Goal: Transaction & Acquisition: Purchase product/service

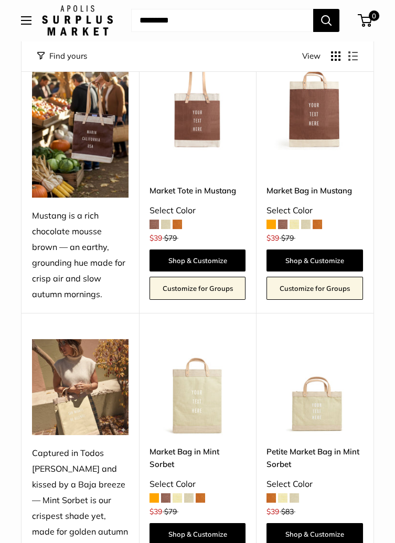
scroll to position [174, 0]
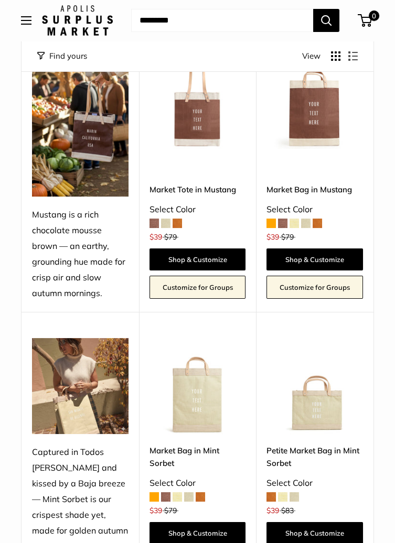
click at [328, 427] on img at bounding box center [315, 386] width 97 height 97
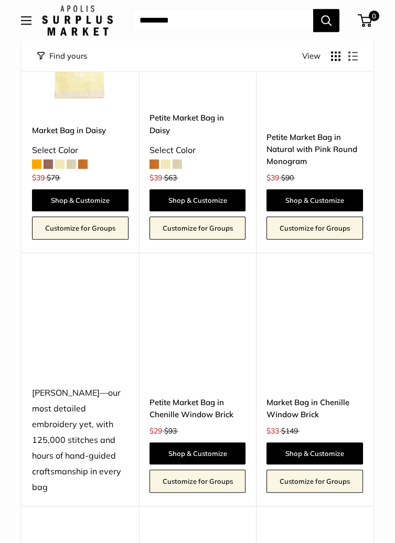
scroll to position [1604, 0]
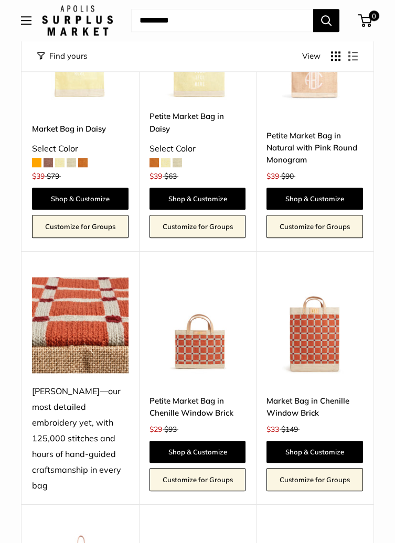
click at [206, 368] on img at bounding box center [198, 326] width 97 height 97
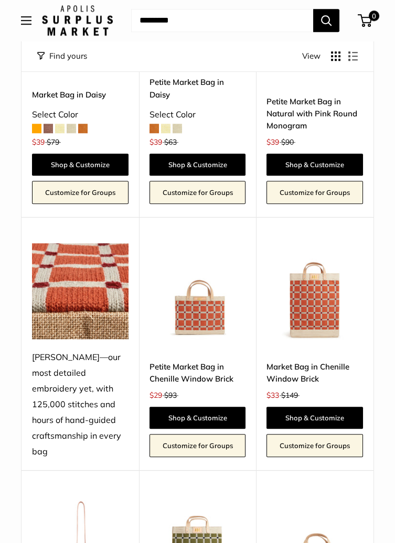
scroll to position [1641, 0]
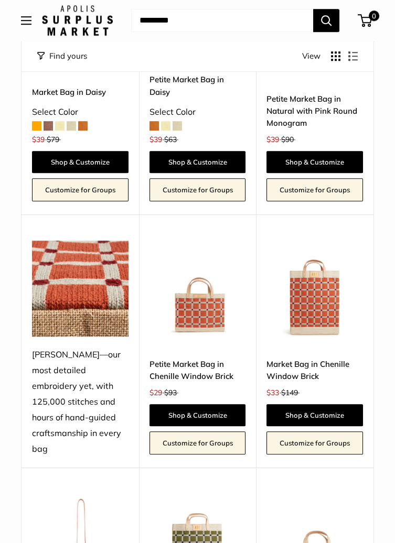
click at [0, 0] on img at bounding box center [0, 0] width 0 height 0
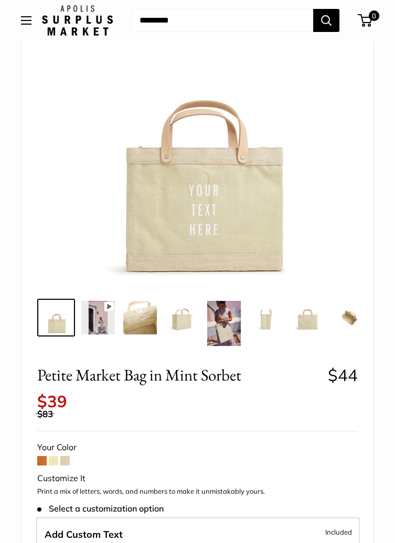
scroll to position [116, 0]
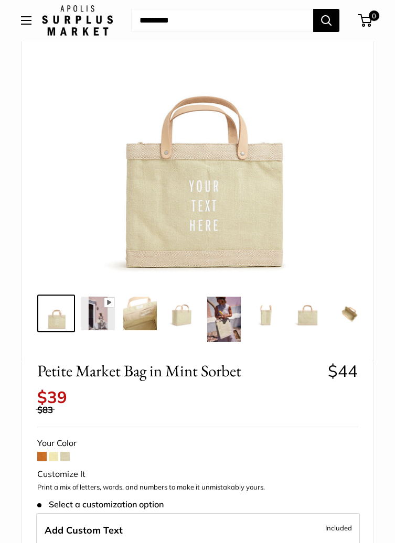
click at [40, 460] on span at bounding box center [41, 456] width 9 height 9
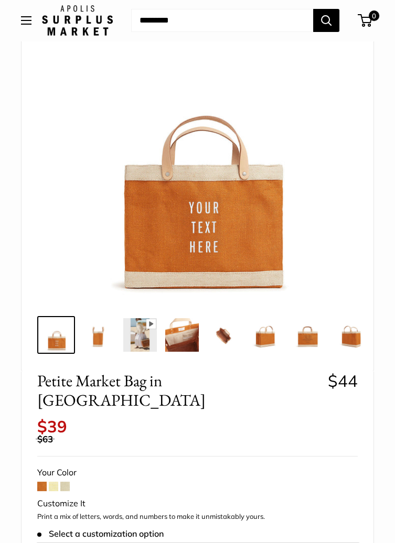
scroll to position [101, 0]
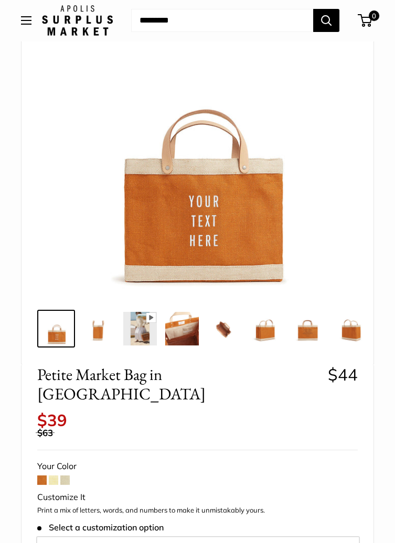
click at [56, 476] on span at bounding box center [53, 480] width 9 height 9
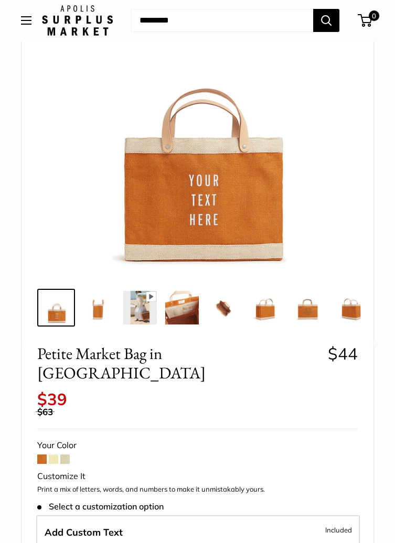
scroll to position [151, 0]
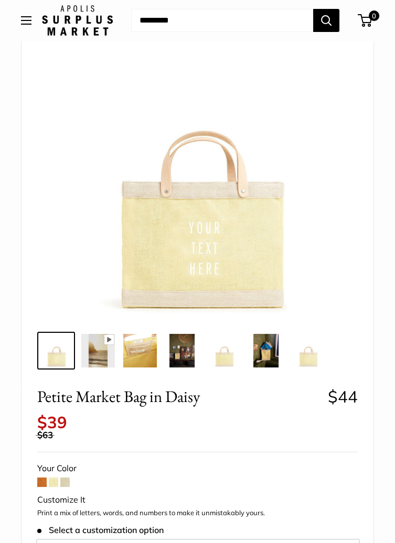
scroll to position [80, 0]
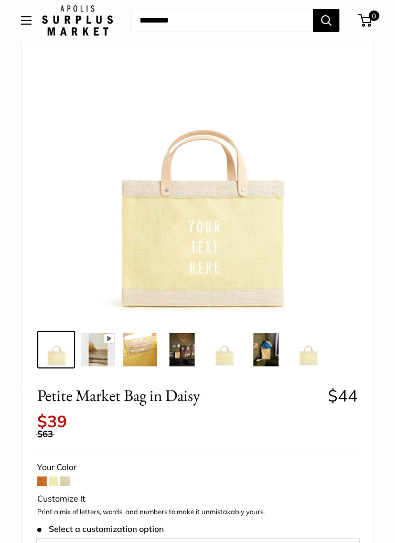
click at [67, 493] on div "Customize It" at bounding box center [197, 500] width 321 height 16
click at [69, 486] on span at bounding box center [64, 481] width 9 height 9
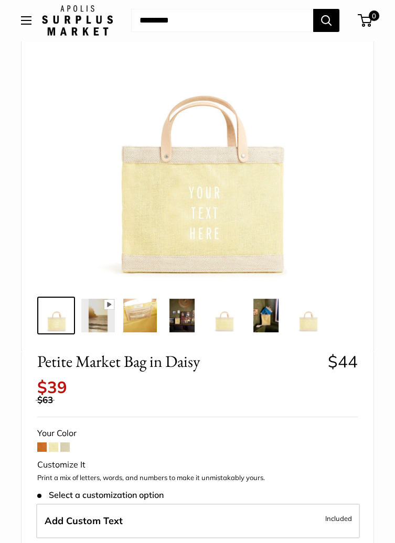
scroll to position [114, 0]
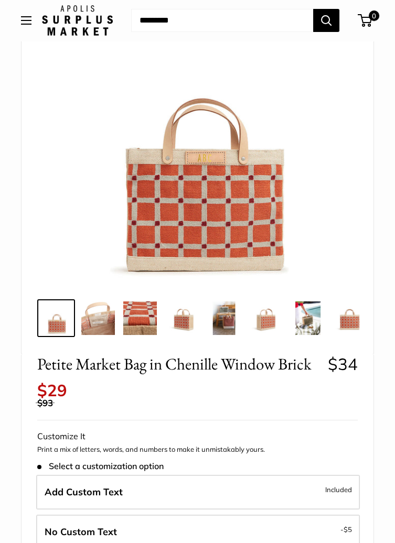
scroll to position [125, 0]
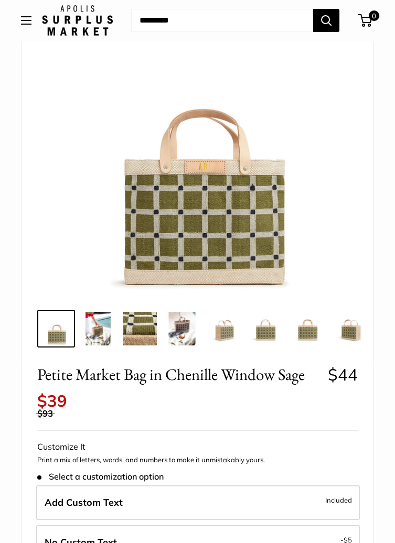
scroll to position [114, 0]
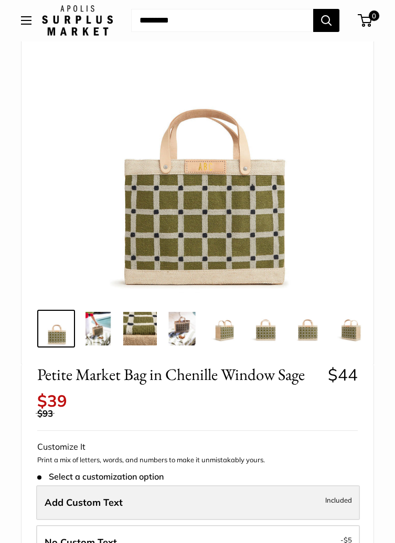
click at [308, 496] on label "Add Custom Text Included" at bounding box center [198, 503] width 324 height 35
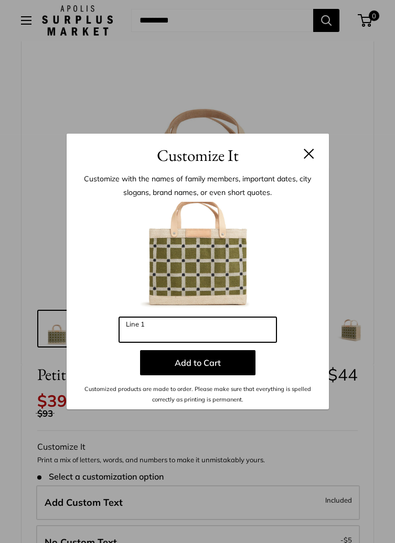
click at [172, 343] on input "Line 1" at bounding box center [197, 329] width 157 height 25
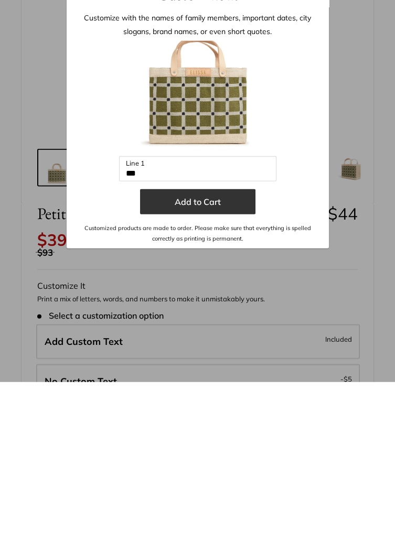
click at [231, 370] on button "Add to Cart" at bounding box center [197, 362] width 115 height 25
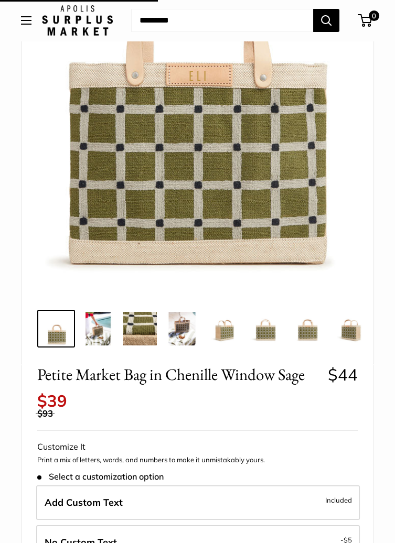
click at [232, 205] on img at bounding box center [197, 144] width 305 height 305
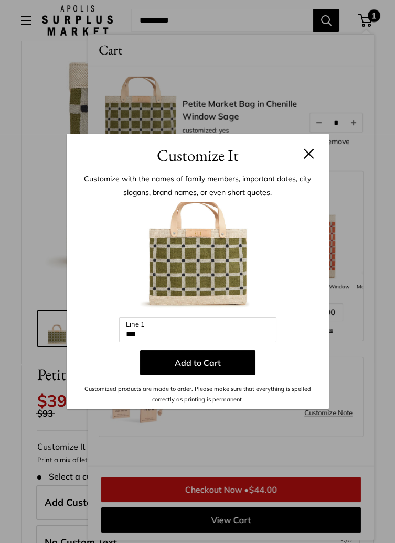
click at [191, 338] on input "***" at bounding box center [197, 329] width 157 height 25
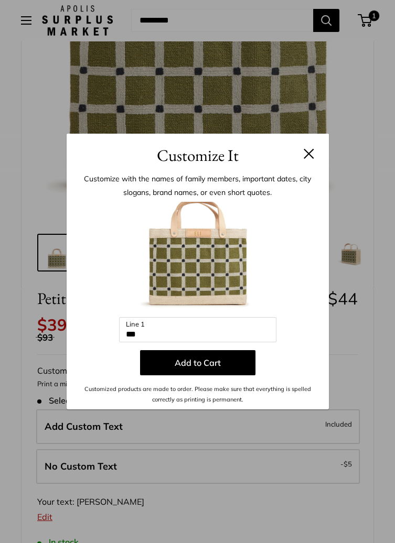
click at [308, 154] on button at bounding box center [309, 153] width 10 height 10
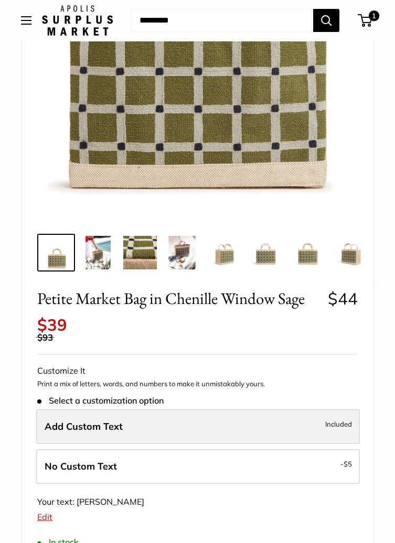
click at [228, 428] on label "Add Custom Text Included" at bounding box center [198, 427] width 324 height 35
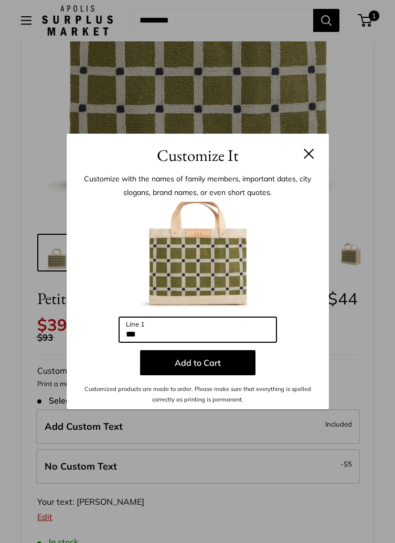
click at [171, 332] on input "***" at bounding box center [197, 329] width 157 height 25
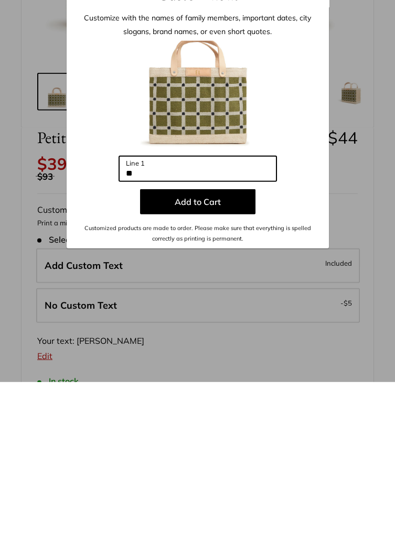
type input "*"
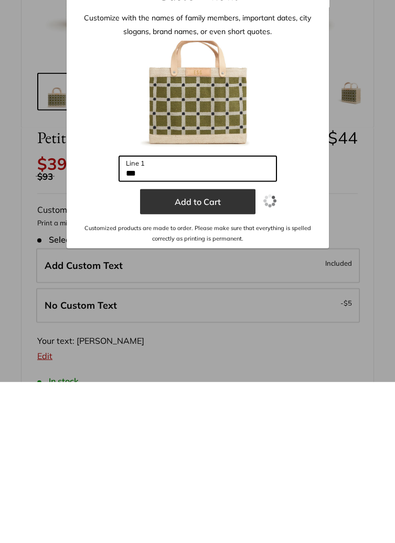
type input "***"
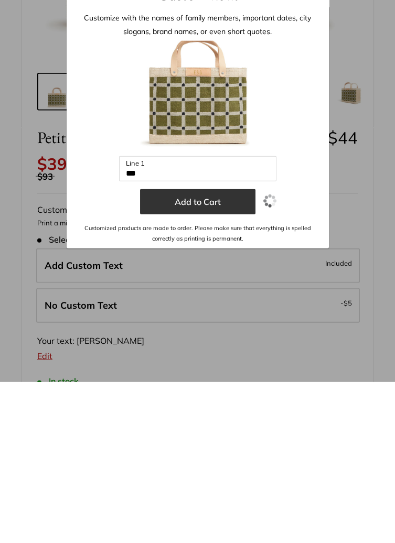
click at [217, 361] on button "Add to Cart" at bounding box center [197, 362] width 115 height 25
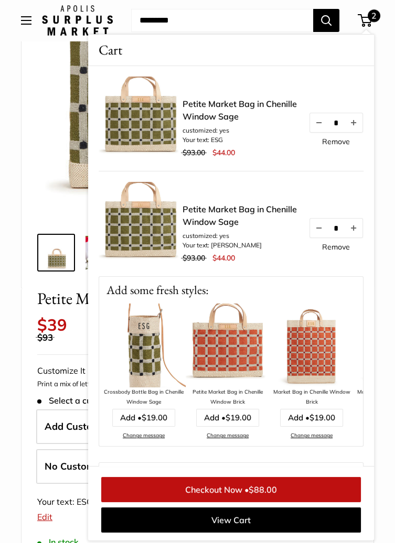
click at [339, 247] on link "Remove" at bounding box center [336, 246] width 28 height 7
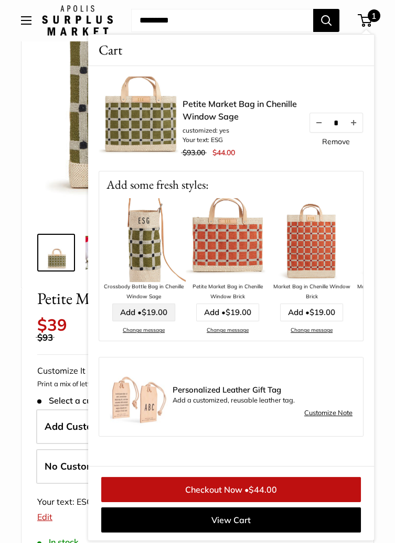
click at [153, 315] on span "$19.00" at bounding box center [155, 312] width 26 height 10
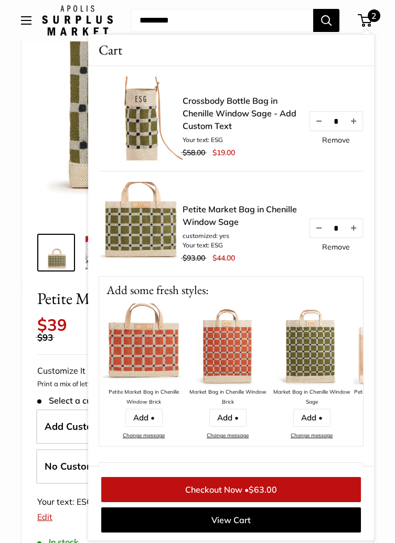
scroll to position [194, 0]
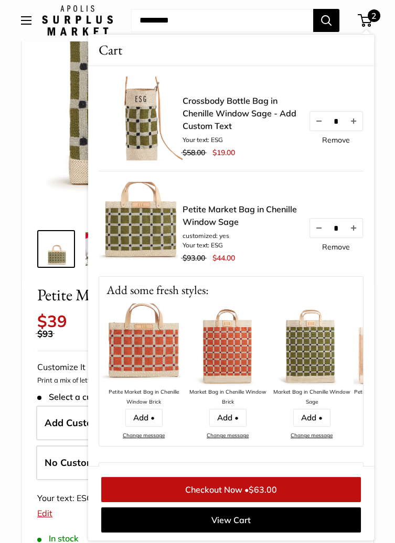
click at [288, 498] on link "Checkout Now • $63.00" at bounding box center [231, 489] width 260 height 25
